Goal: Task Accomplishment & Management: Complete application form

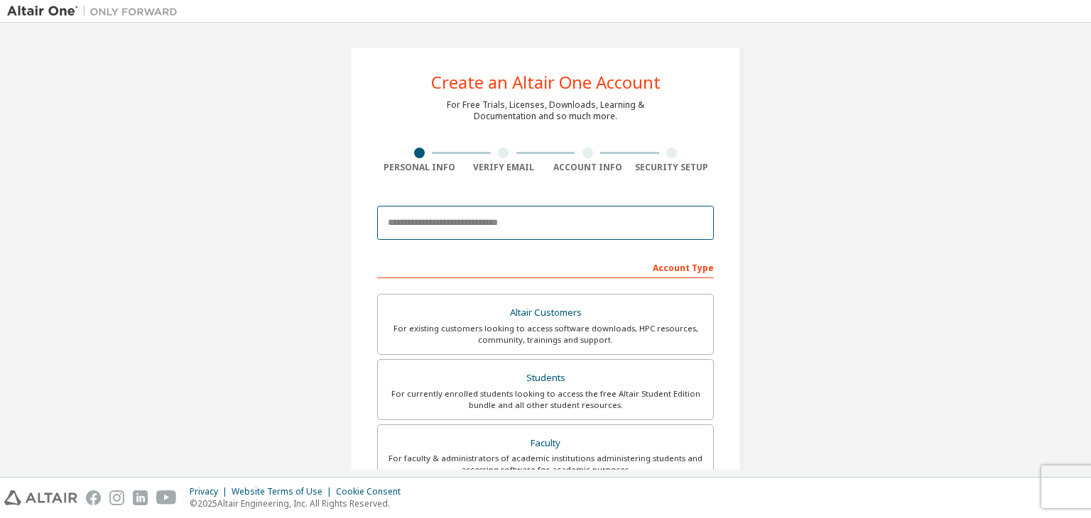
click at [486, 234] on input "email" at bounding box center [545, 223] width 337 height 34
type input "*"
paste input "******"
type input "*"
paste input "**********"
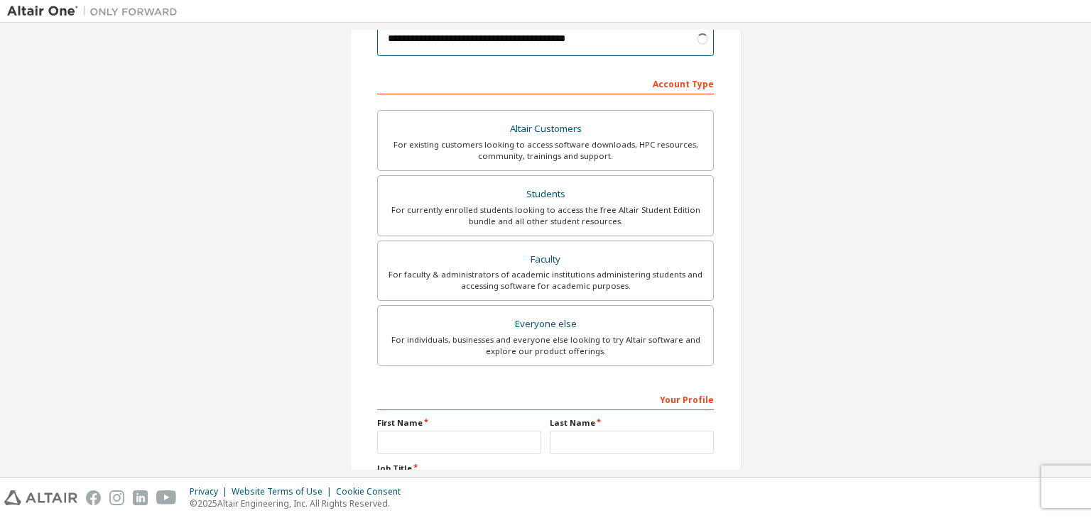
scroll to position [192, 0]
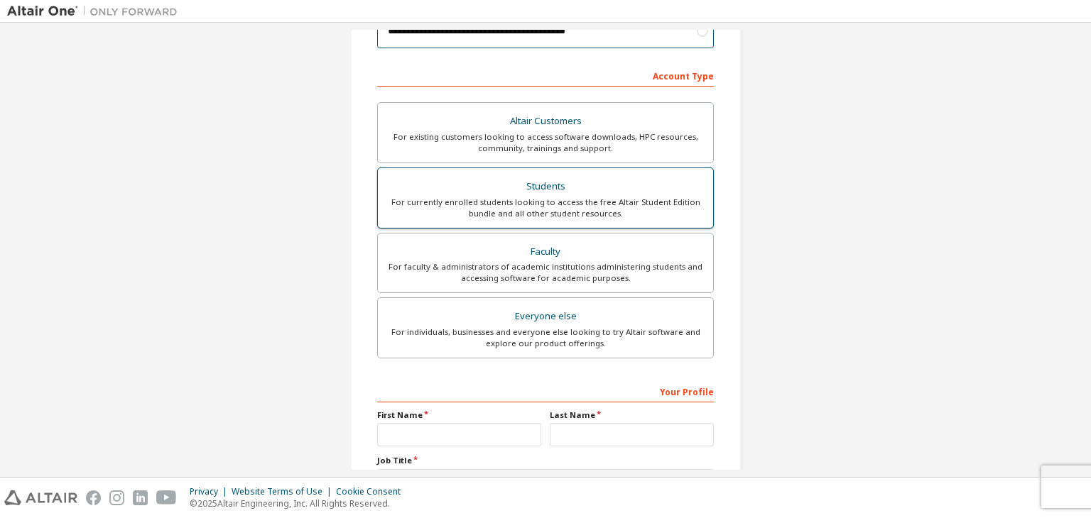
type input "**********"
click at [599, 203] on div "For currently enrolled students looking to access the free Altair Student Editi…" at bounding box center [545, 208] width 318 height 23
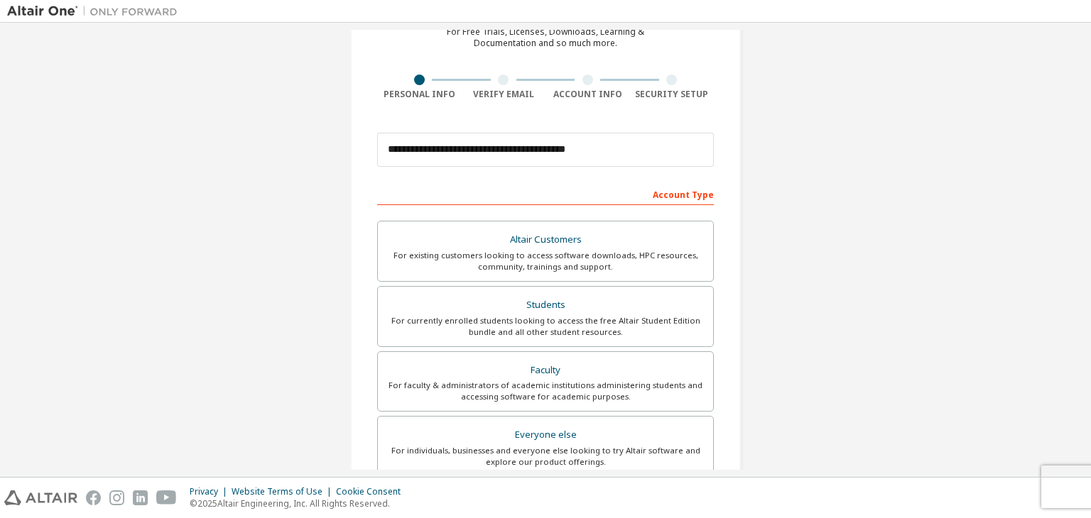
scroll to position [71, 0]
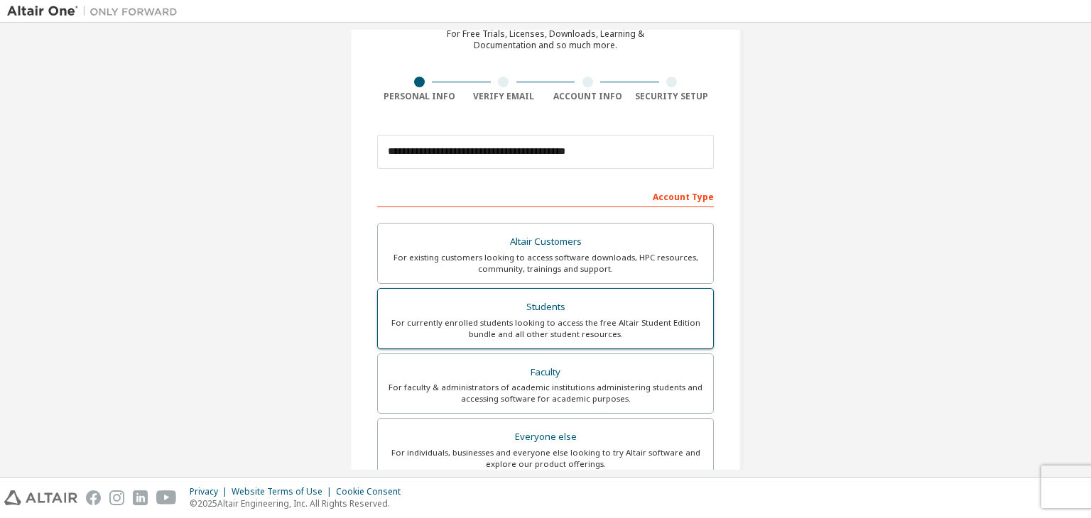
click at [662, 310] on div "Students" at bounding box center [545, 308] width 318 height 20
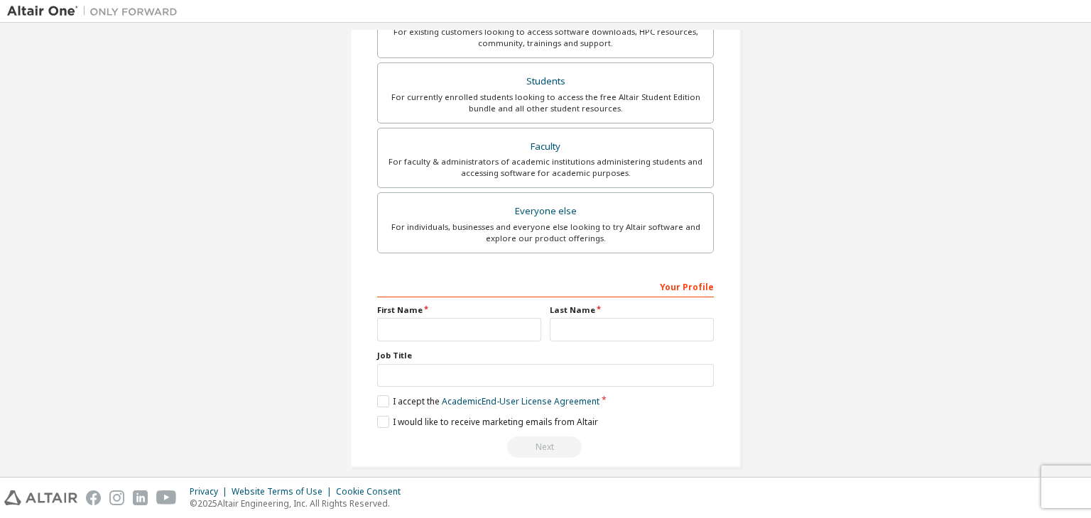
scroll to position [309, 0]
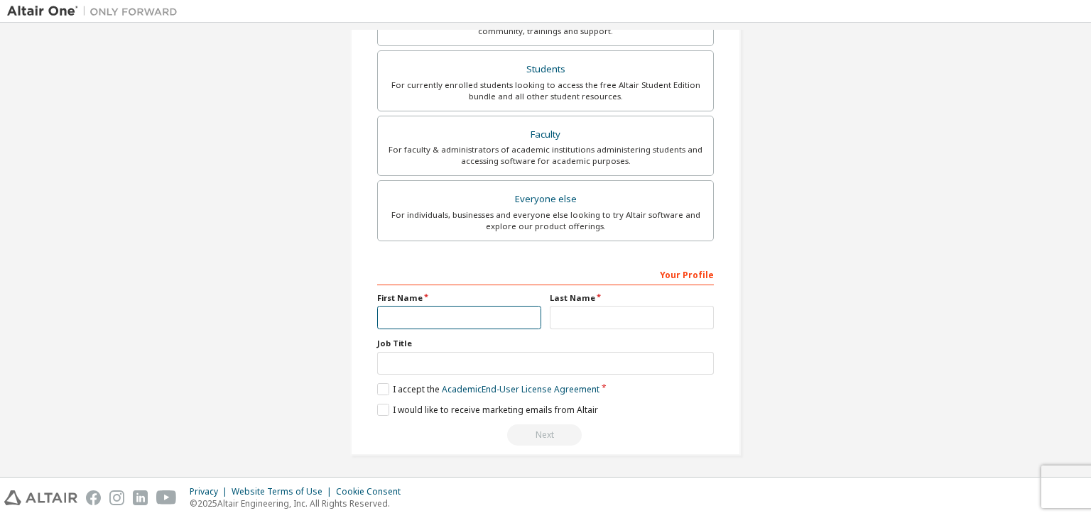
click at [482, 318] on input "text" at bounding box center [459, 317] width 164 height 23
type input "********"
click at [626, 314] on input "text" at bounding box center [632, 317] width 164 height 23
type input "*"
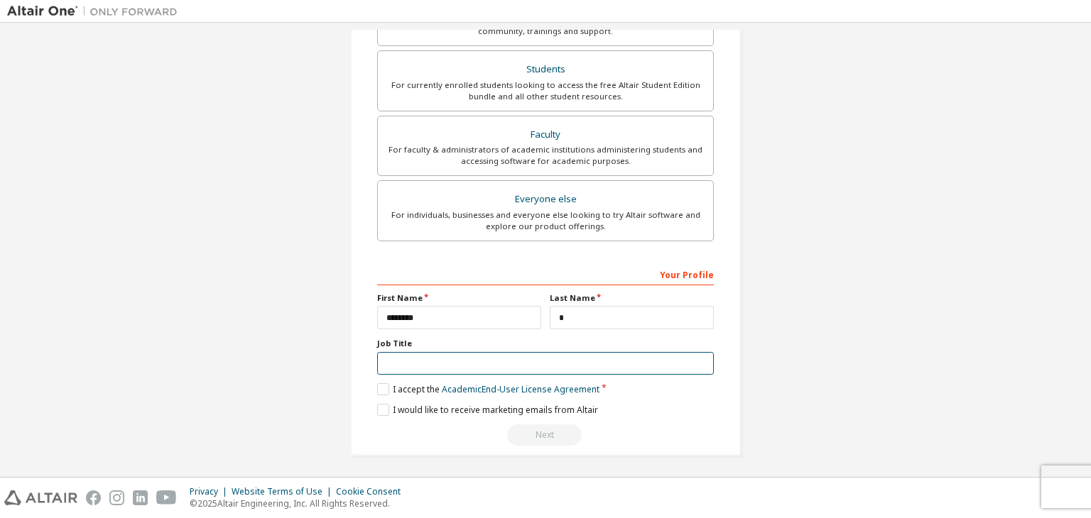
click at [520, 369] on input "text" at bounding box center [545, 363] width 337 height 23
click at [377, 386] on label "I accept the Academic End-User License Agreement" at bounding box center [488, 390] width 222 height 12
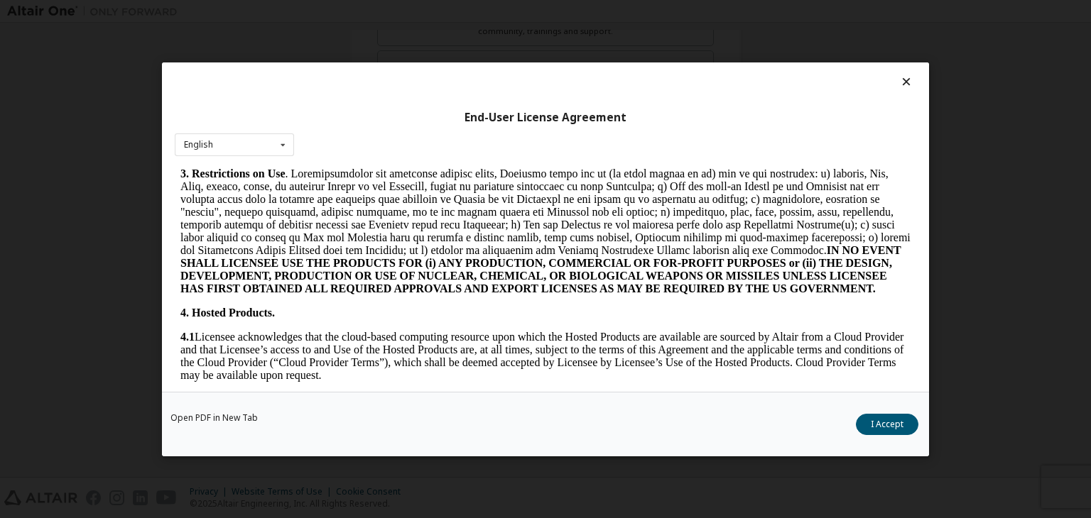
scroll to position [917, 0]
click at [902, 427] on button "I Accept" at bounding box center [887, 424] width 63 height 21
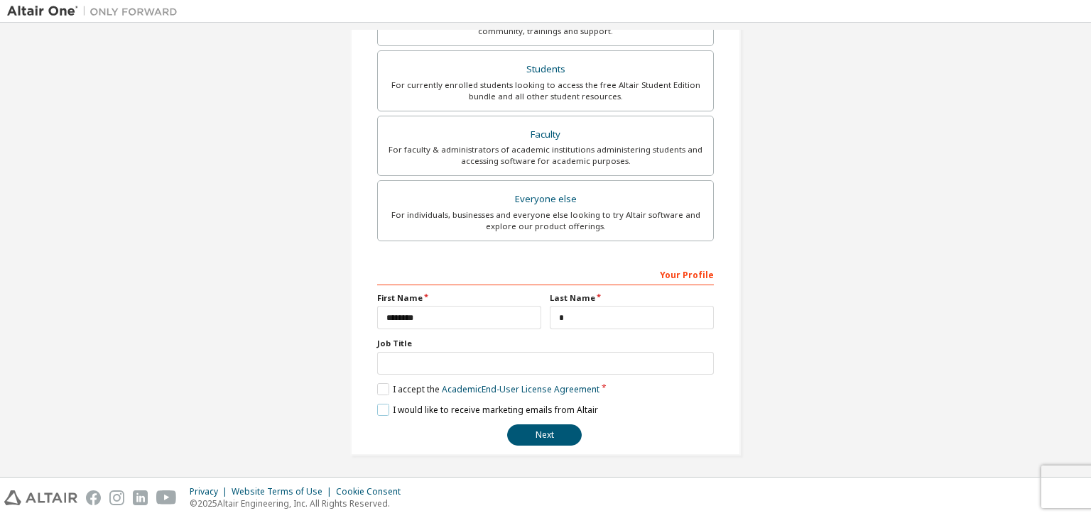
click at [384, 404] on label "I would like to receive marketing emails from Altair" at bounding box center [487, 410] width 221 height 12
click at [518, 425] on button "Next" at bounding box center [544, 435] width 75 height 21
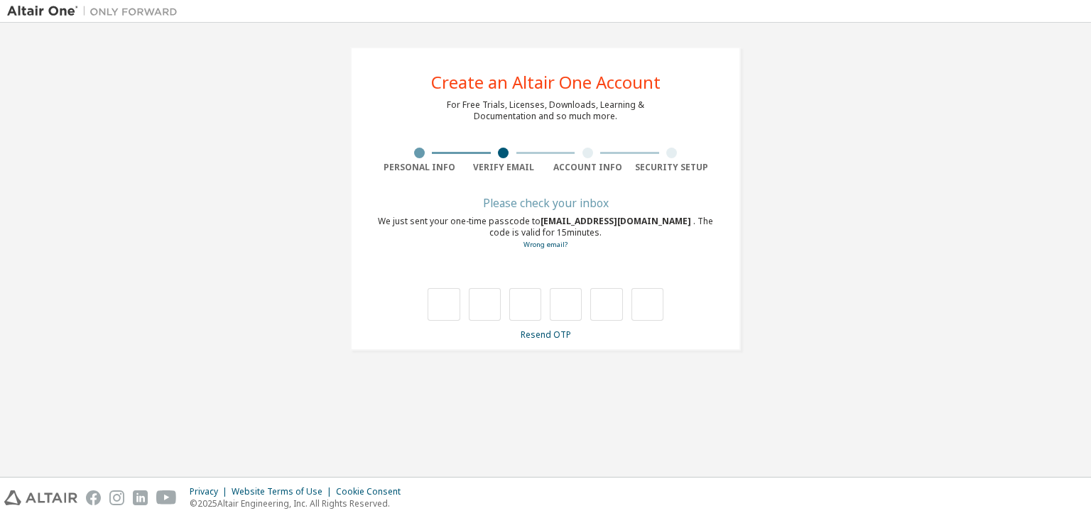
scroll to position [0, 0]
type input "*"
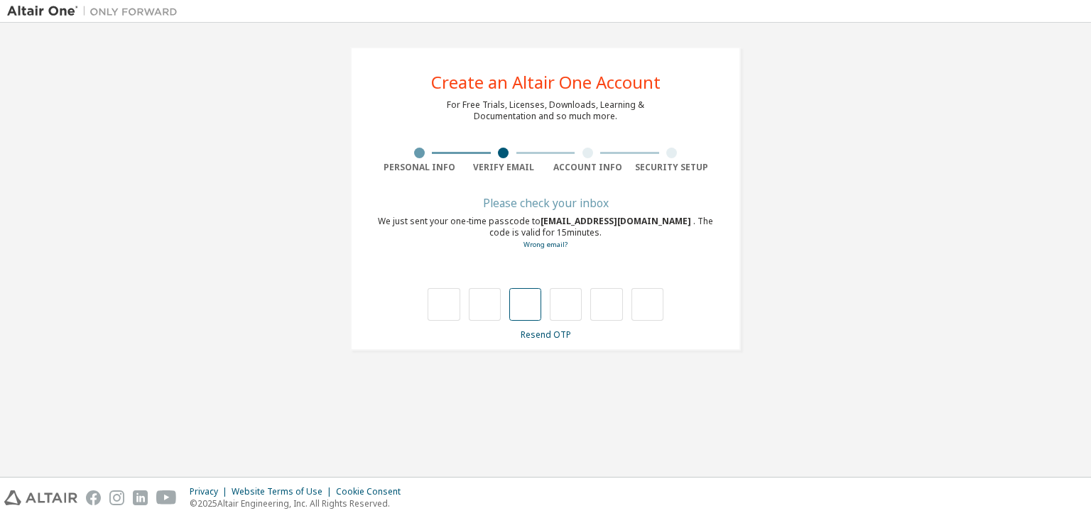
type input "*"
